Goal: Use online tool/utility: Utilize a website feature to perform a specific function

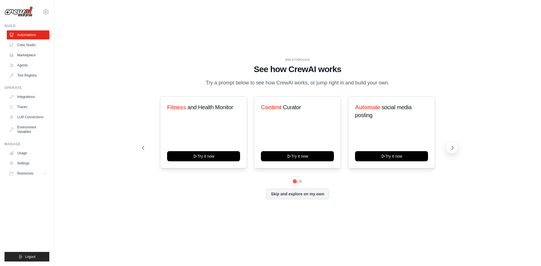
click at [451, 149] on icon at bounding box center [453, 148] width 6 height 6
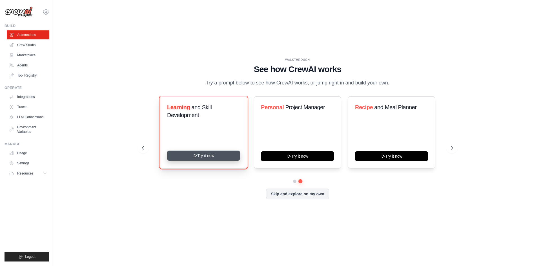
click at [217, 155] on button "Try it now" at bounding box center [203, 156] width 73 height 10
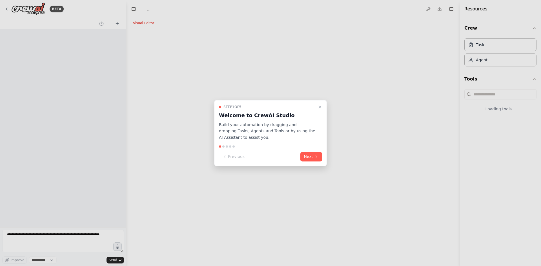
select select "****"
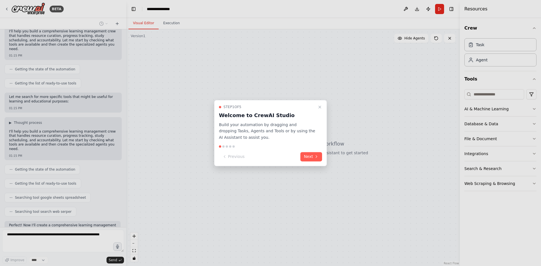
scroll to position [88, 0]
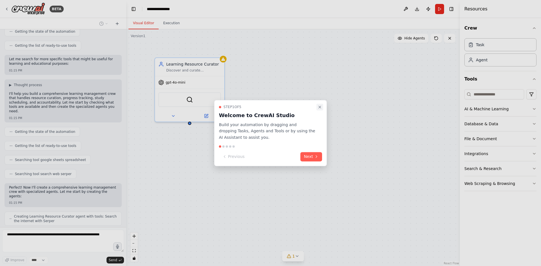
click at [319, 106] on icon "Close walkthrough" at bounding box center [320, 107] width 5 height 5
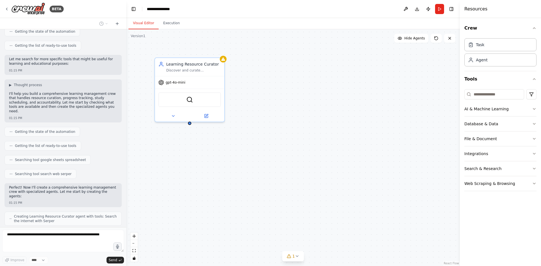
scroll to position [106, 0]
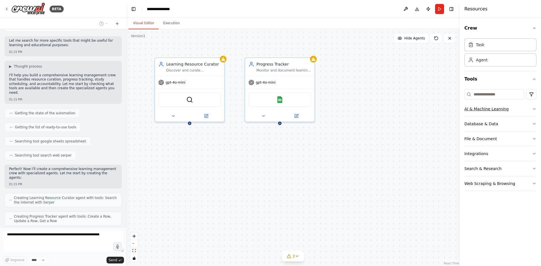
click at [529, 112] on button "AI & Machine Learning" at bounding box center [501, 109] width 72 height 15
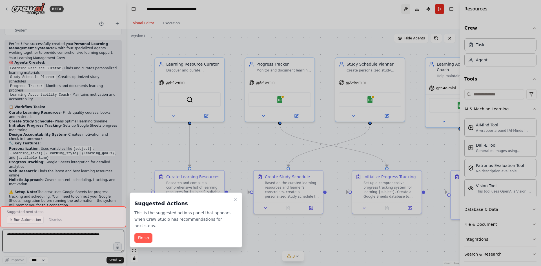
scroll to position [477, 0]
